Goal: Find specific page/section: Find specific page/section

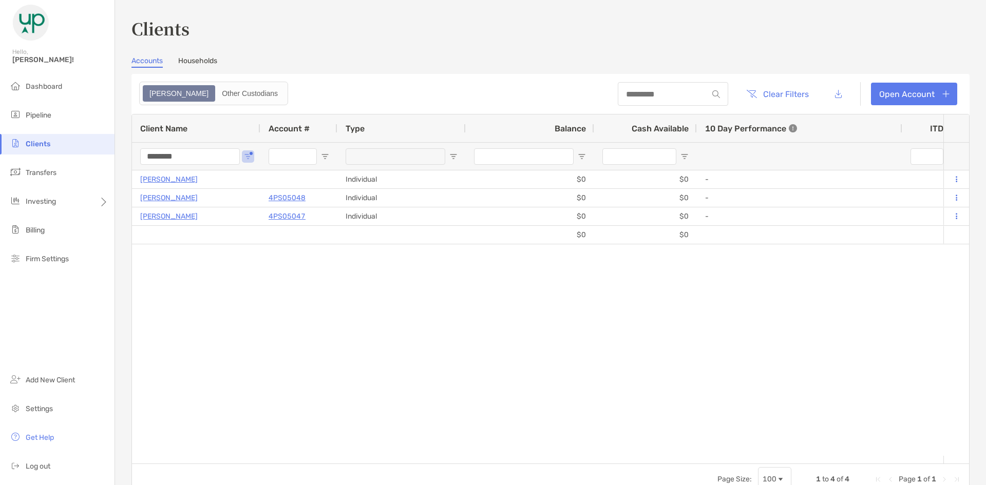
drag, startPoint x: 178, startPoint y: 154, endPoint x: 78, endPoint y: 155, distance: 100.6
click at [78, 155] on div "Clients Hello, Barbara! Dashboard Pipeline Clients Transfers Investing Billing …" at bounding box center [493, 242] width 986 height 485
type input "********"
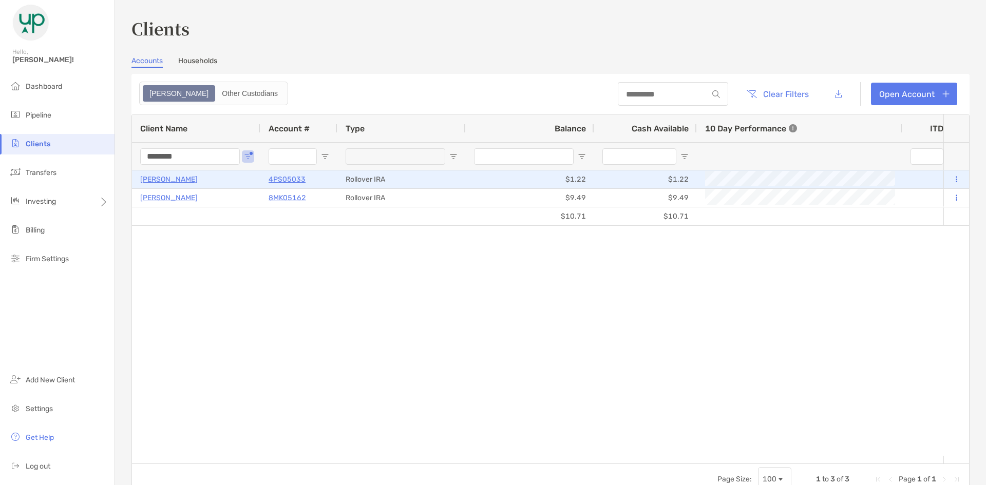
click at [284, 181] on p "4PS05033" at bounding box center [287, 179] width 37 height 13
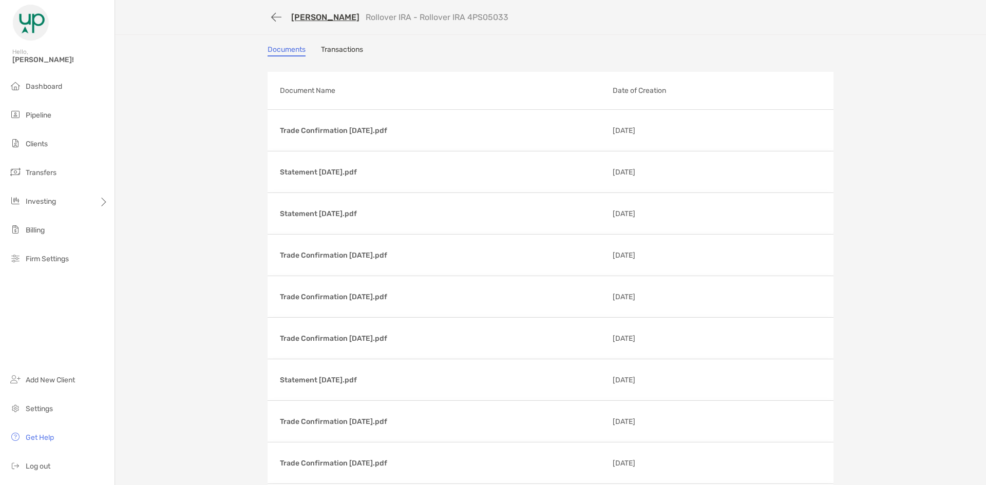
click at [323, 46] on link "Transactions" at bounding box center [342, 50] width 42 height 11
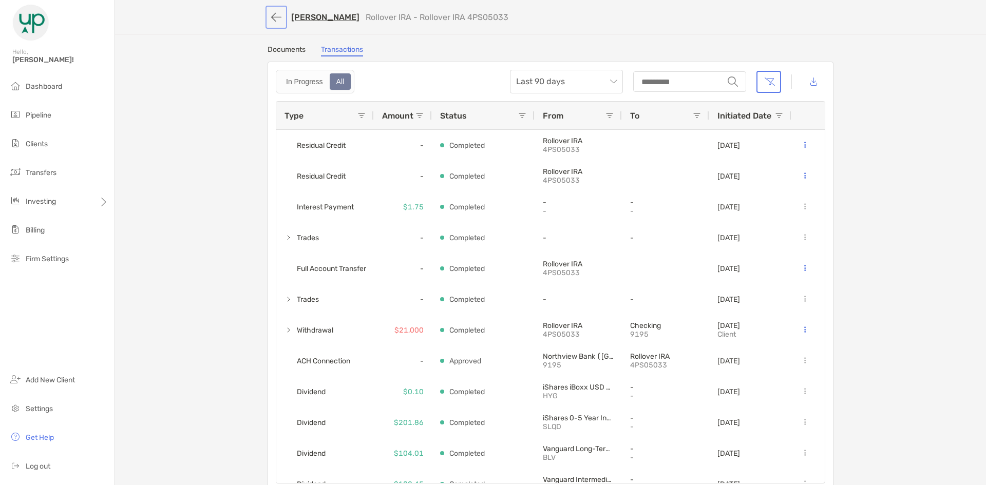
click at [275, 15] on button "button" at bounding box center [275, 17] width 17 height 19
